Goal: Task Accomplishment & Management: Manage account settings

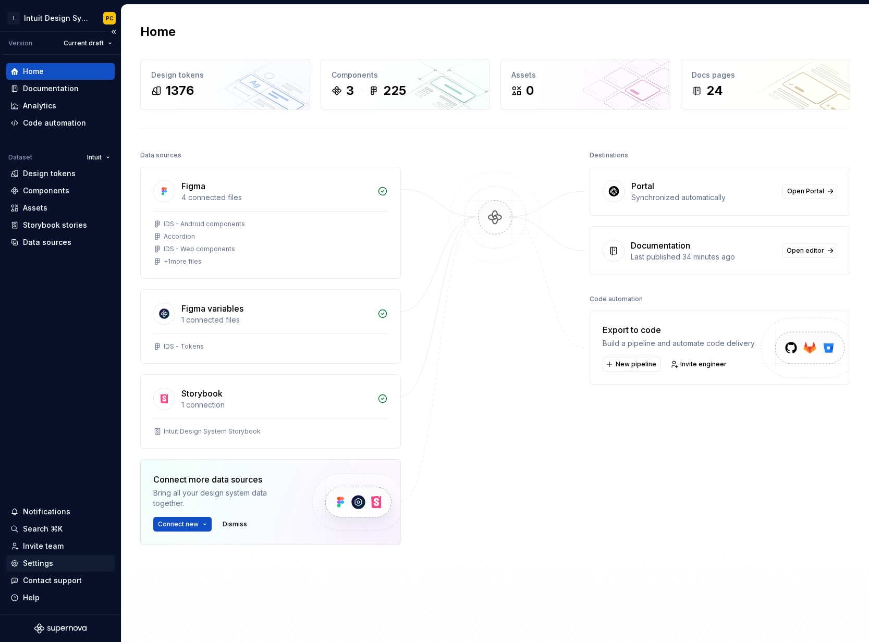
click at [43, 564] on div "Settings" at bounding box center [38, 564] width 30 height 10
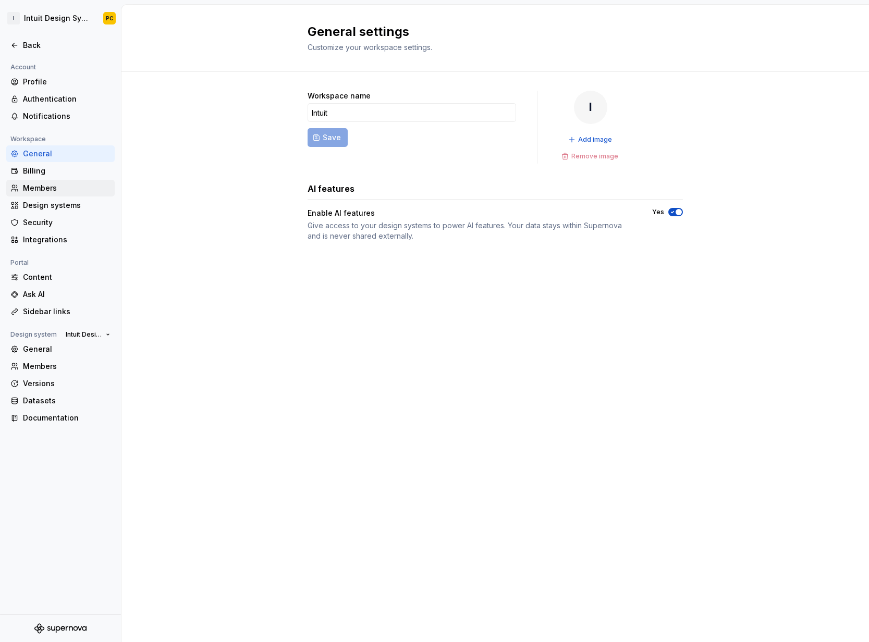
click at [68, 186] on div "Members" at bounding box center [67, 188] width 88 height 10
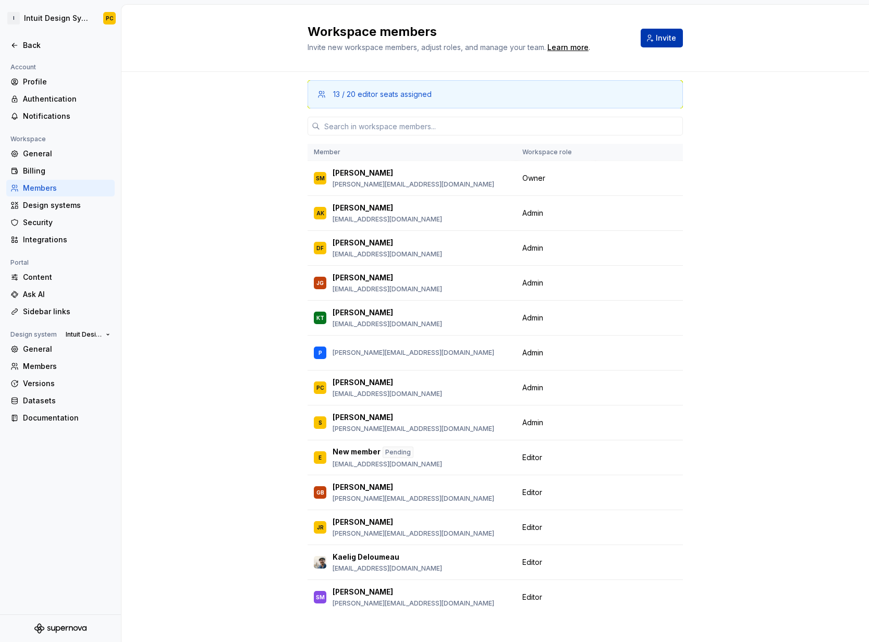
click at [659, 42] on span "Invite" at bounding box center [666, 38] width 20 height 10
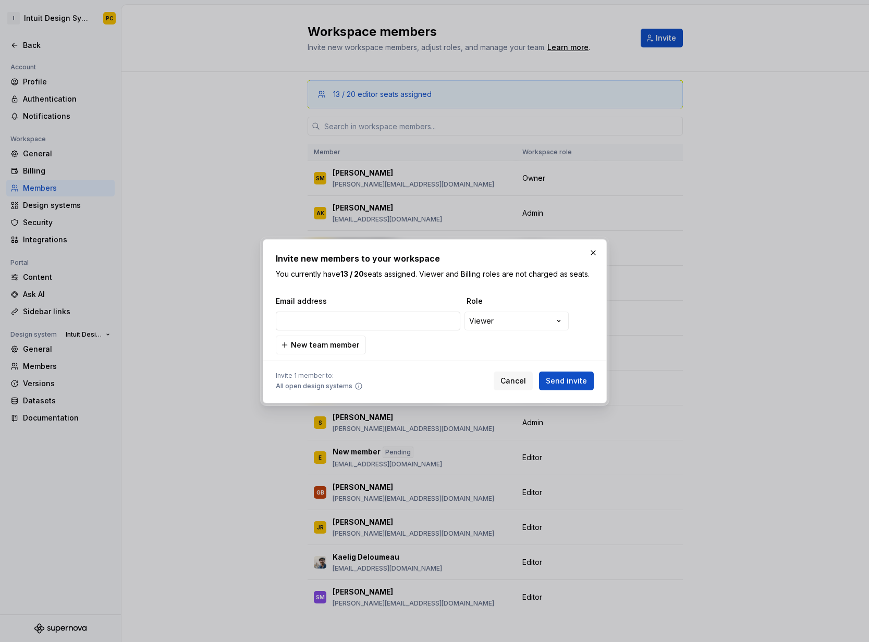
click at [338, 317] on input "email" at bounding box center [368, 321] width 185 height 19
click at [388, 324] on input "[PERSON_NAME]" at bounding box center [368, 321] width 185 height 19
paste input "[EMAIL_ADDRESS][DOMAIN_NAME]"
type input "[EMAIL_ADDRESS][DOMAIN_NAME]"
click at [489, 325] on div "**********" at bounding box center [434, 321] width 869 height 642
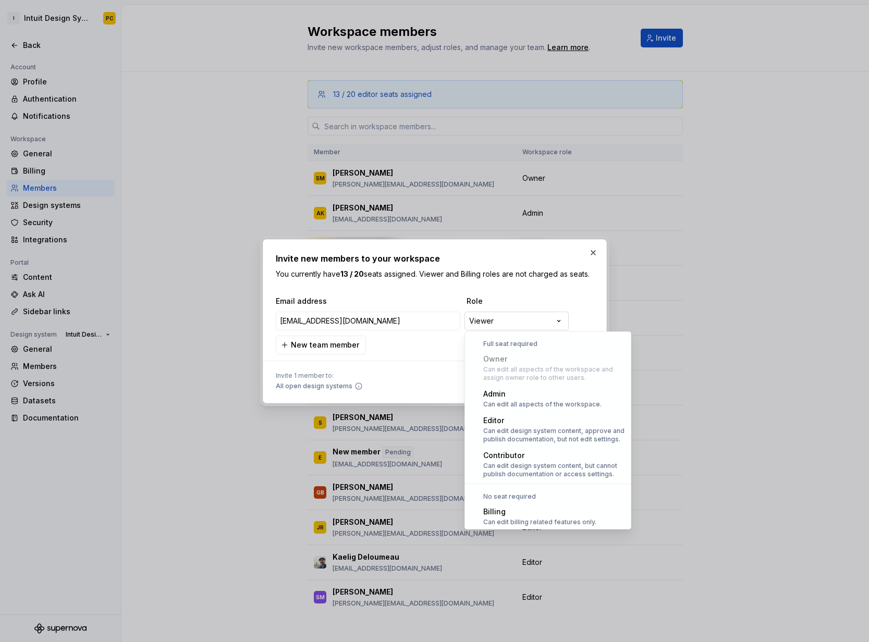
scroll to position [29, 0]
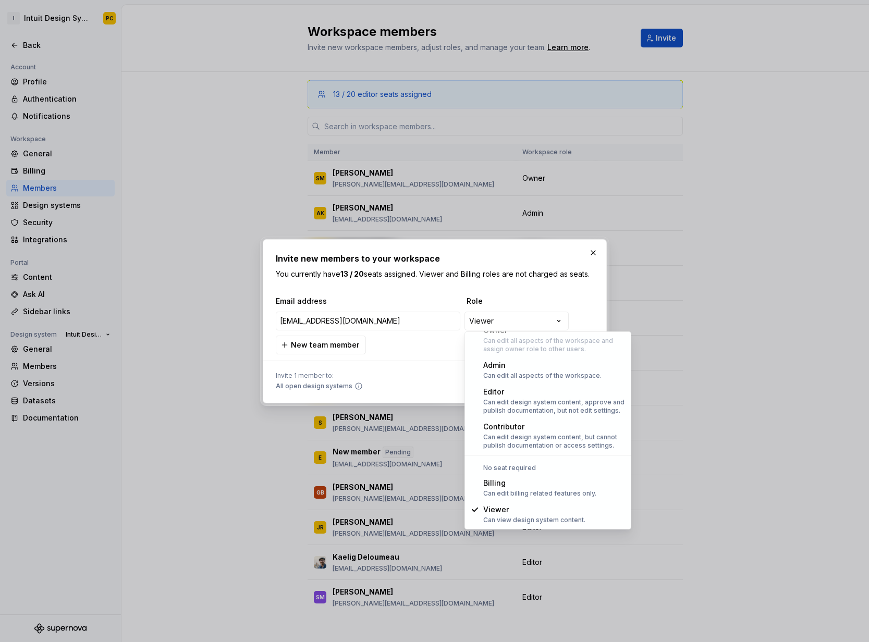
select select "*******"
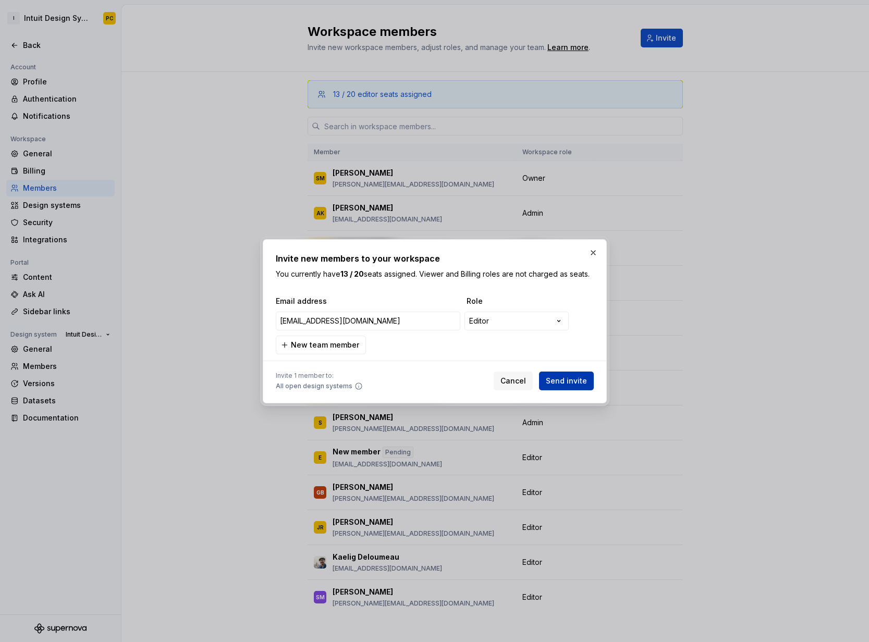
click at [565, 378] on span "Send invite" at bounding box center [566, 381] width 41 height 10
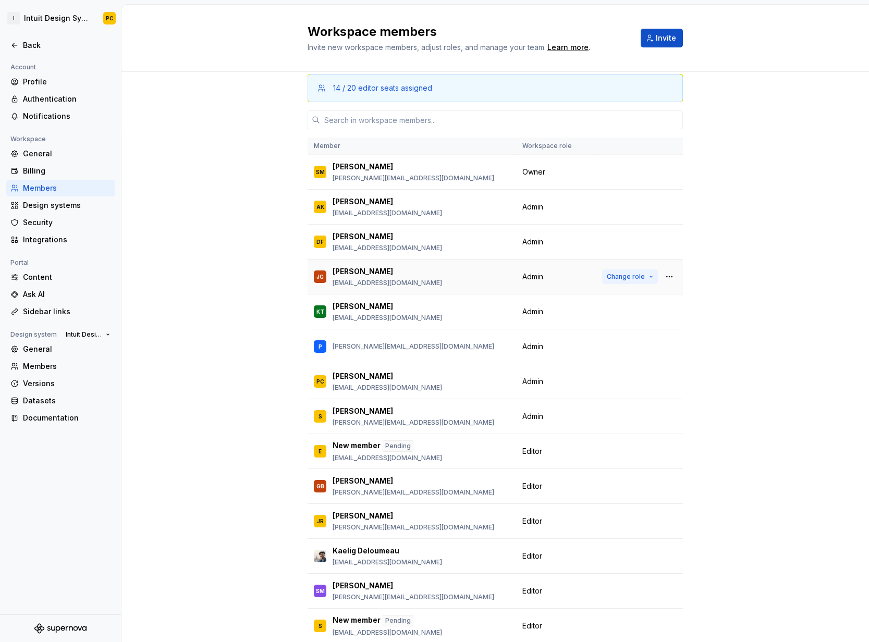
scroll to position [0, 0]
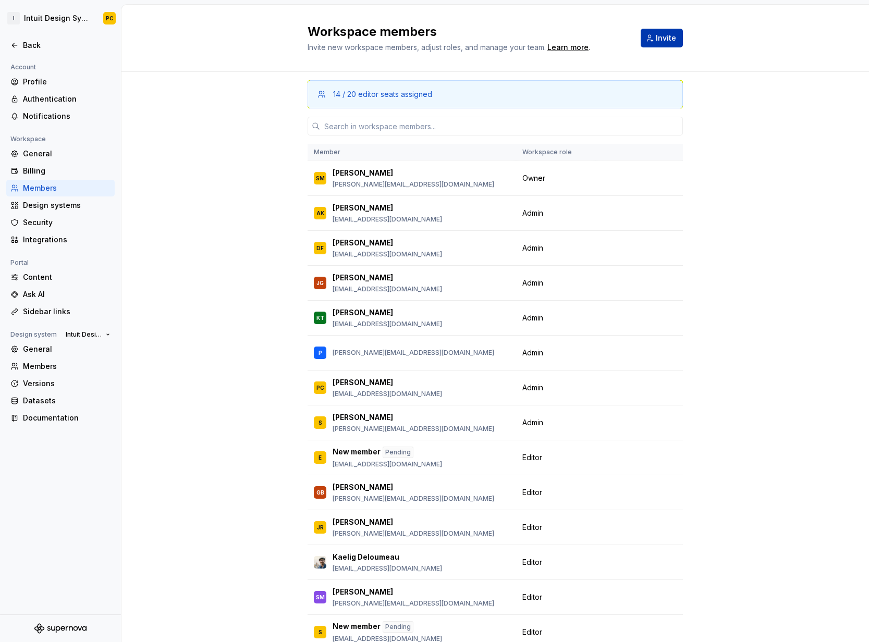
click at [663, 44] on button "Invite" at bounding box center [662, 38] width 42 height 19
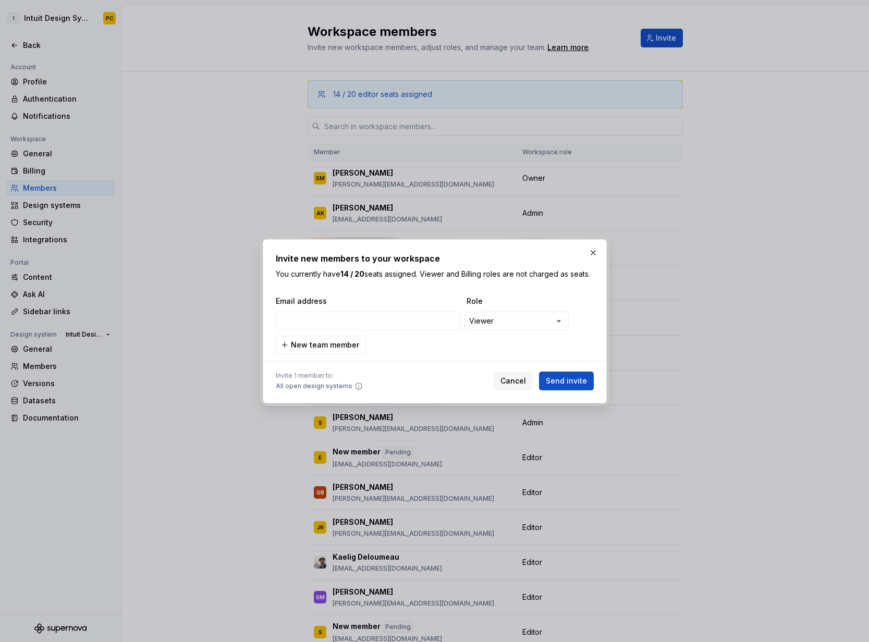
type input "[PERSON_NAME][EMAIL_ADDRESS][DOMAIN_NAME]"
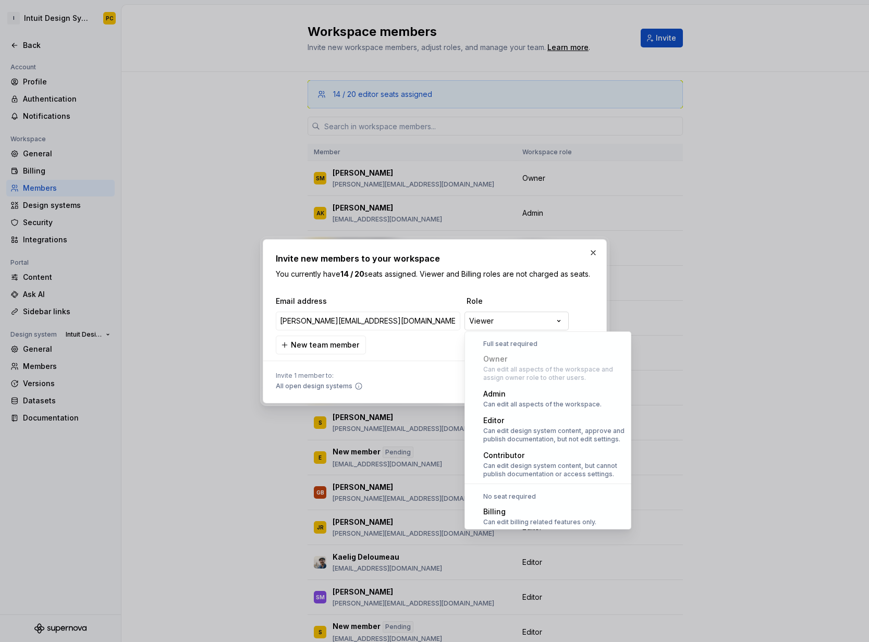
click at [491, 325] on div "**********" at bounding box center [434, 321] width 869 height 642
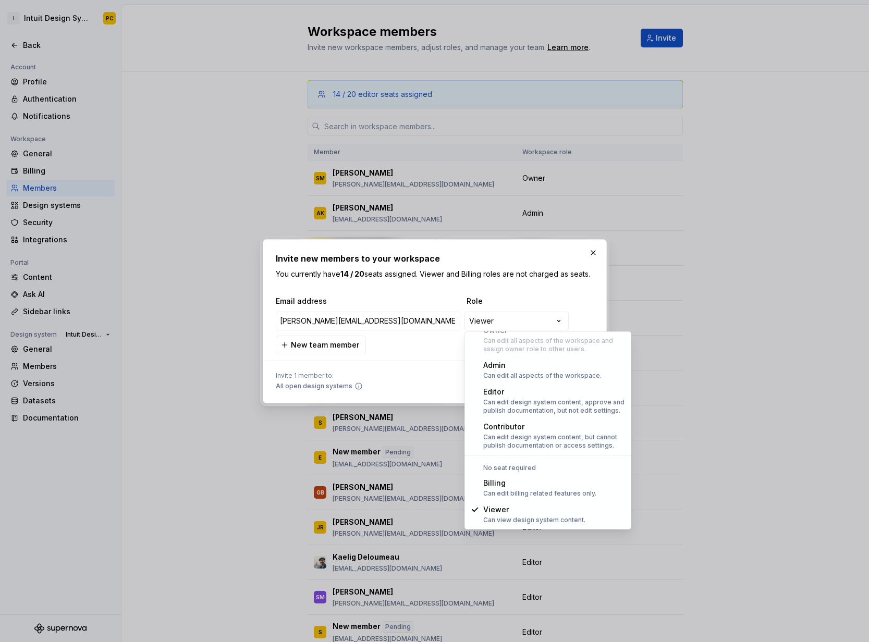
select select "*******"
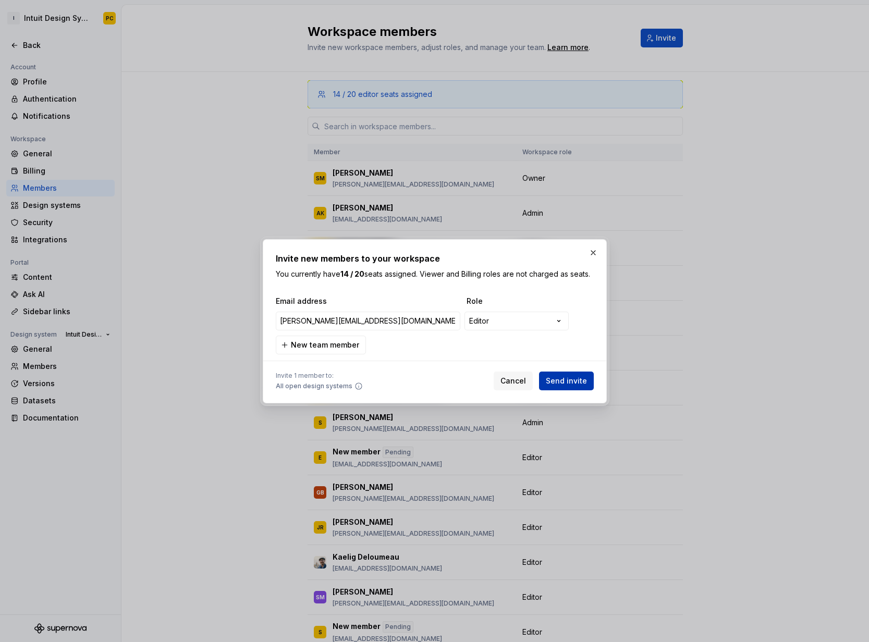
click at [551, 383] on span "Send invite" at bounding box center [566, 381] width 41 height 10
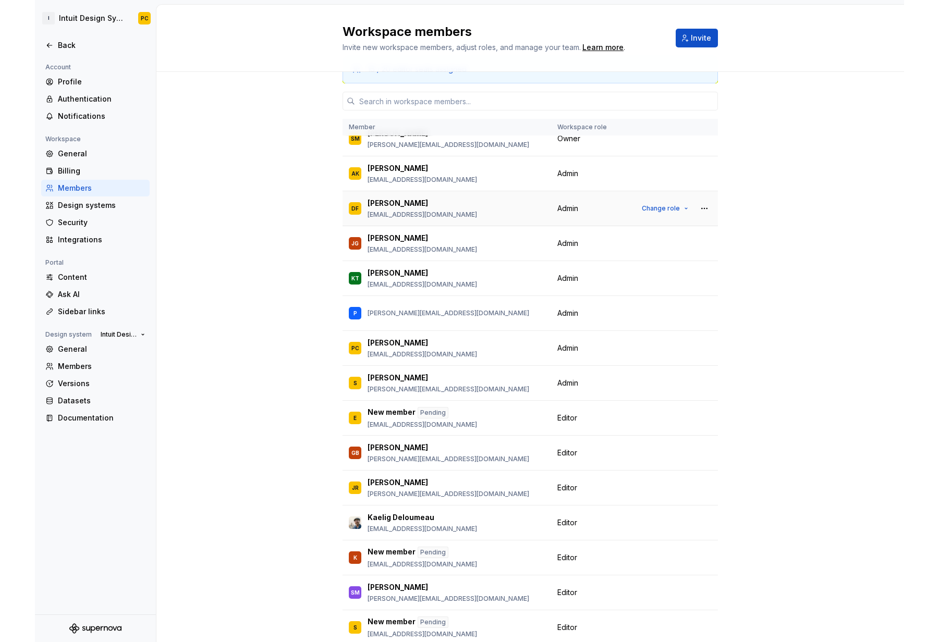
scroll to position [67, 0]
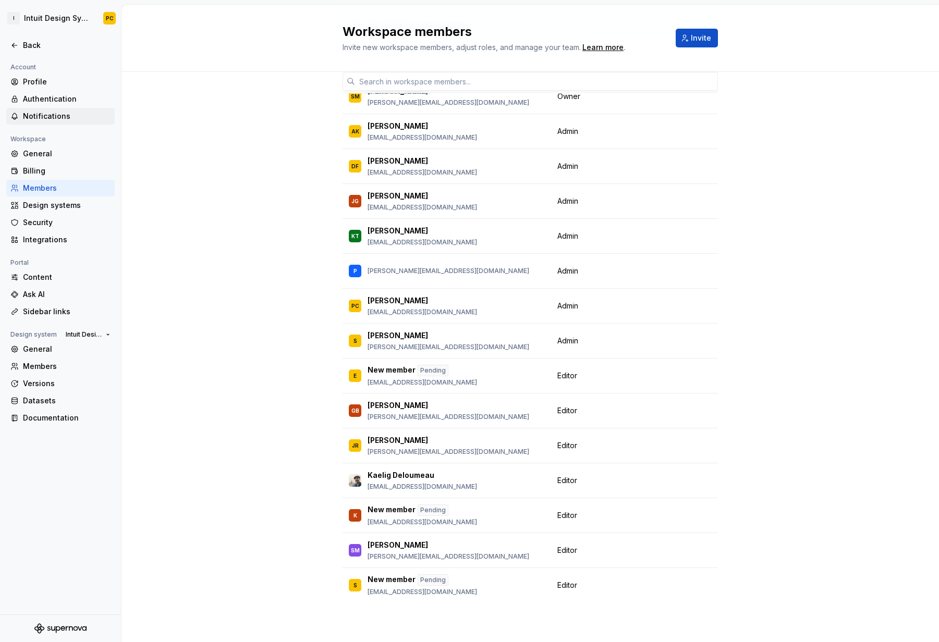
click at [67, 111] on div "Notifications" at bounding box center [67, 116] width 88 height 10
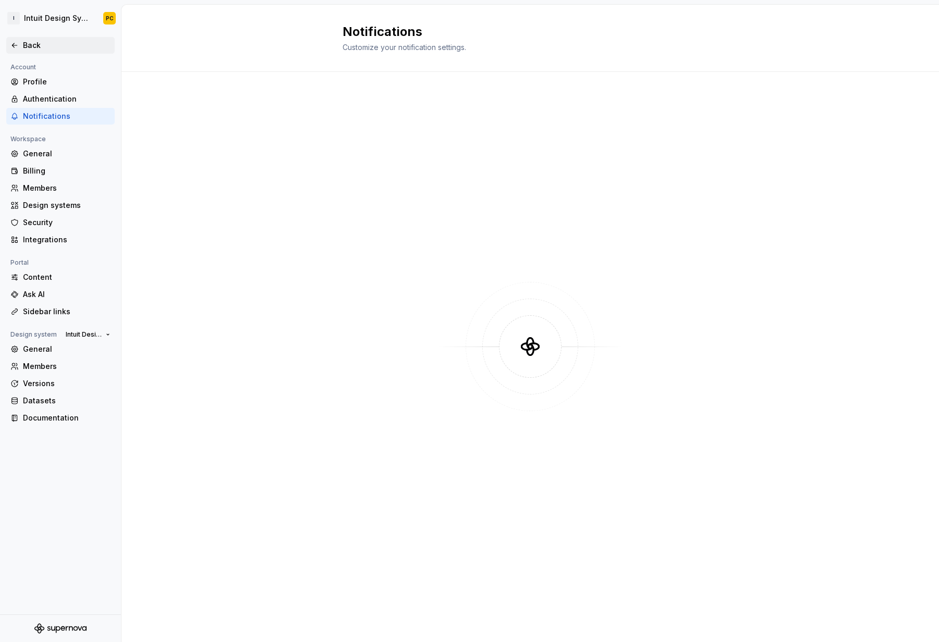
click at [37, 45] on div "Back" at bounding box center [67, 45] width 88 height 10
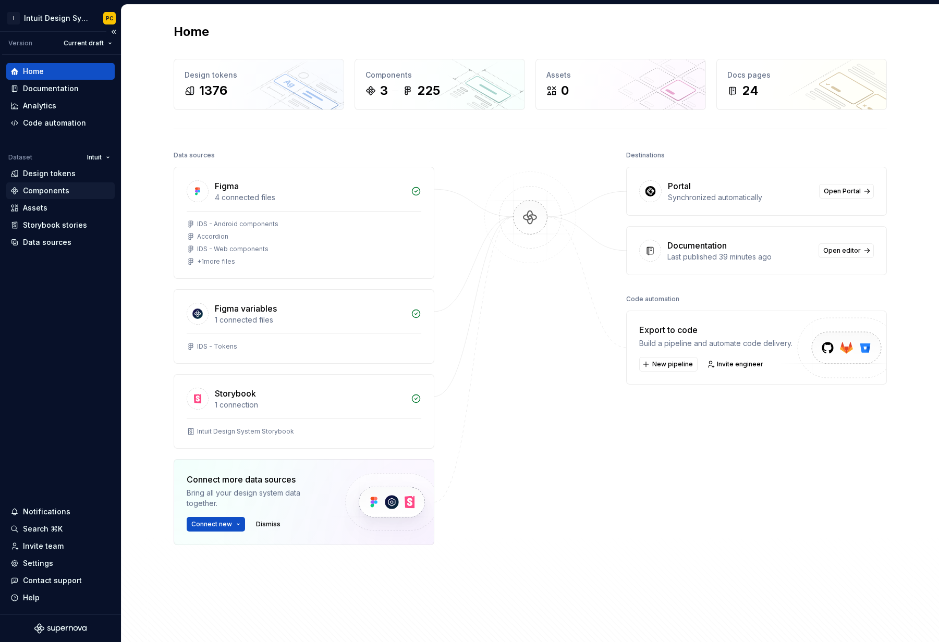
click at [55, 188] on div "Components" at bounding box center [46, 191] width 46 height 10
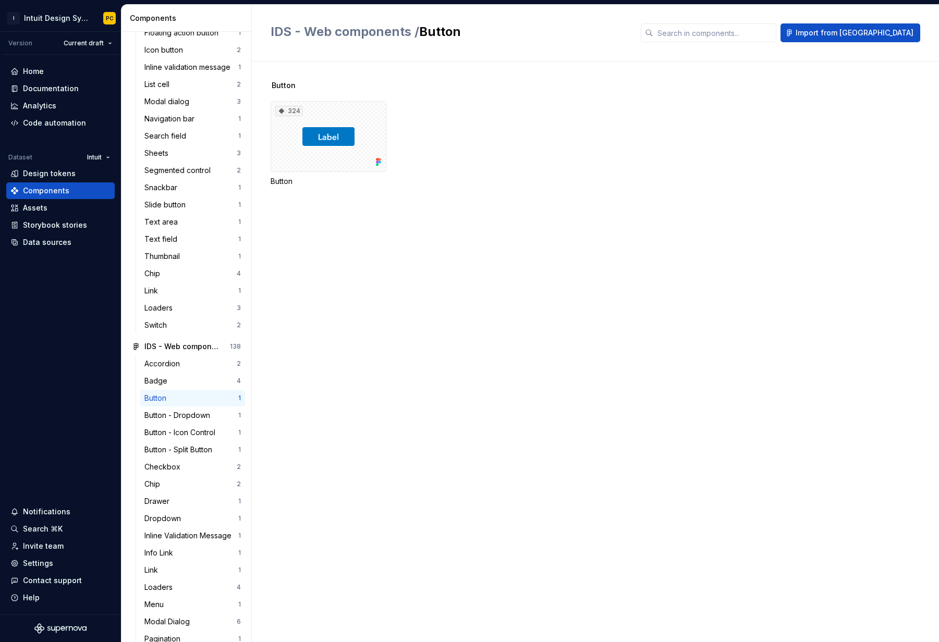
scroll to position [559, 0]
click at [178, 360] on div "Accordion" at bounding box center [164, 363] width 40 height 10
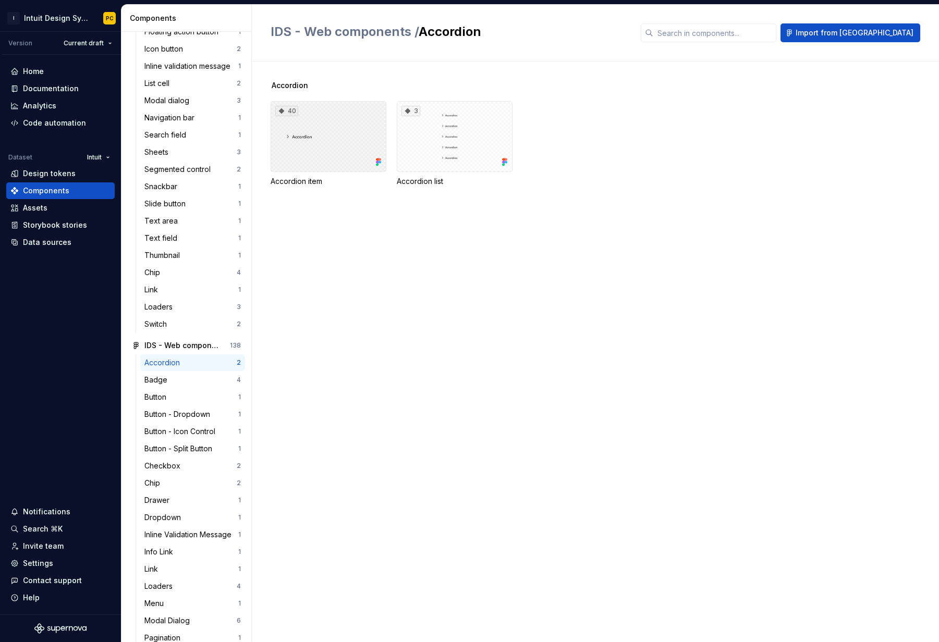
click at [345, 148] on div "40" at bounding box center [329, 136] width 116 height 71
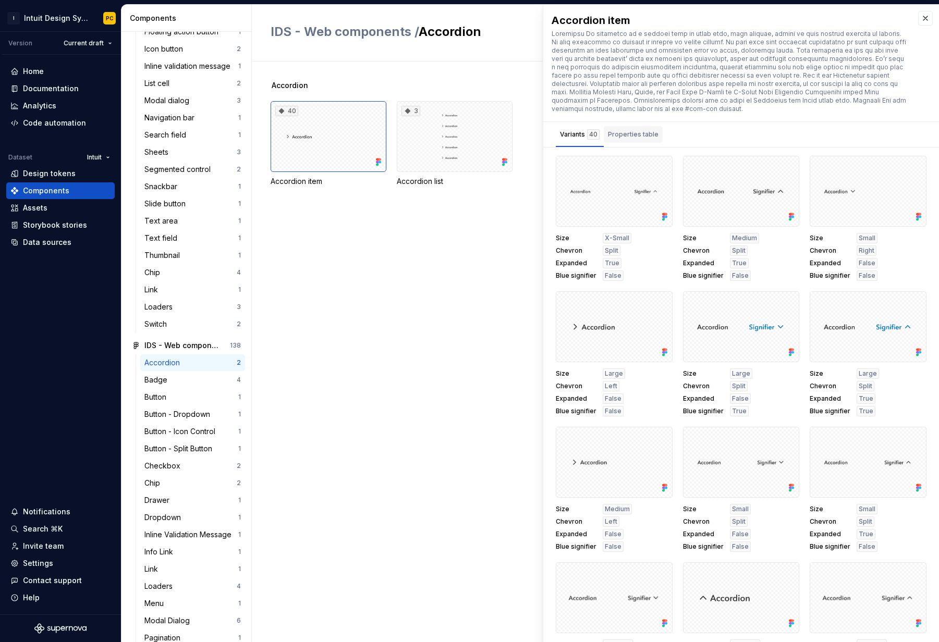
scroll to position [5, 0]
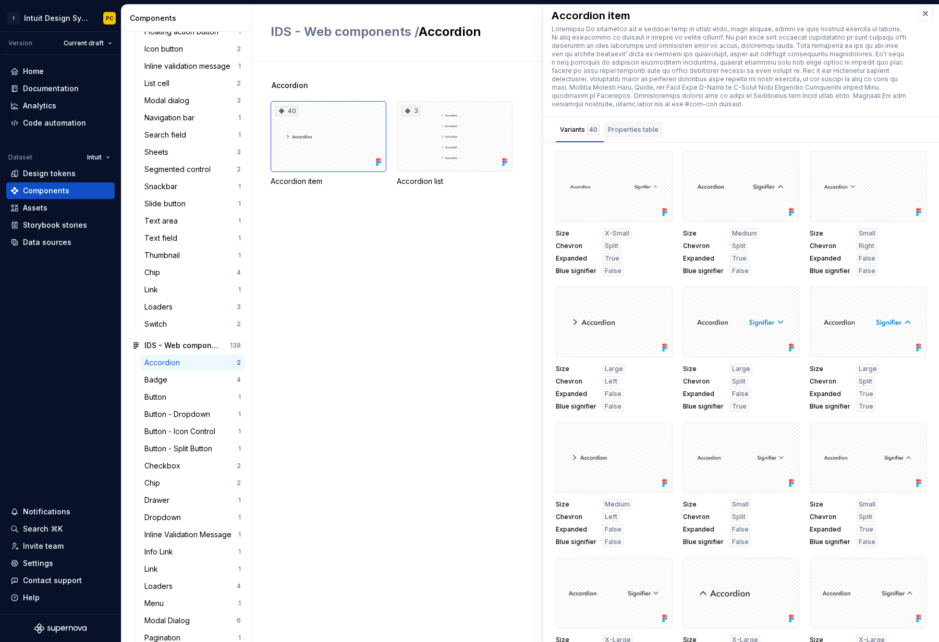
click at [642, 131] on div "Properties table" at bounding box center [633, 130] width 51 height 10
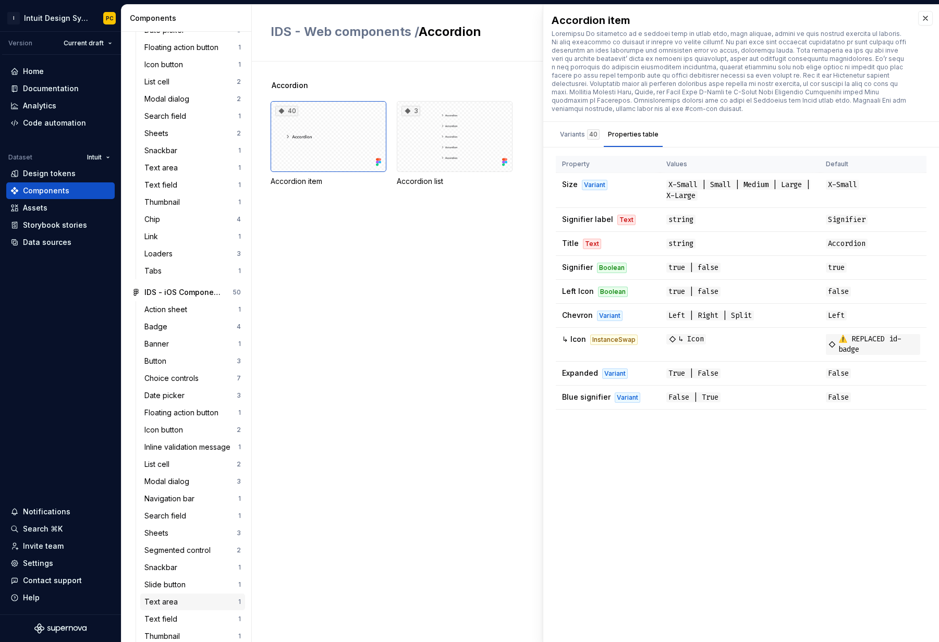
scroll to position [0, 0]
